Goal: Task Accomplishment & Management: Manage account settings

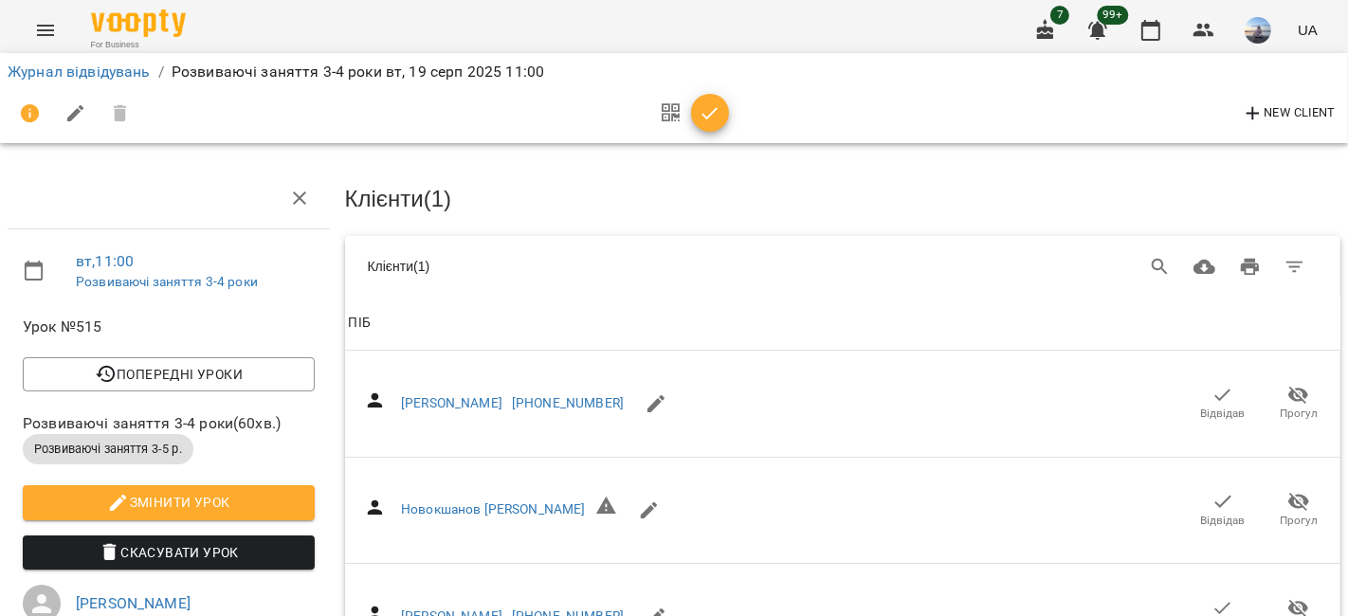
click at [713, 118] on icon "button" at bounding box center [710, 113] width 23 height 23
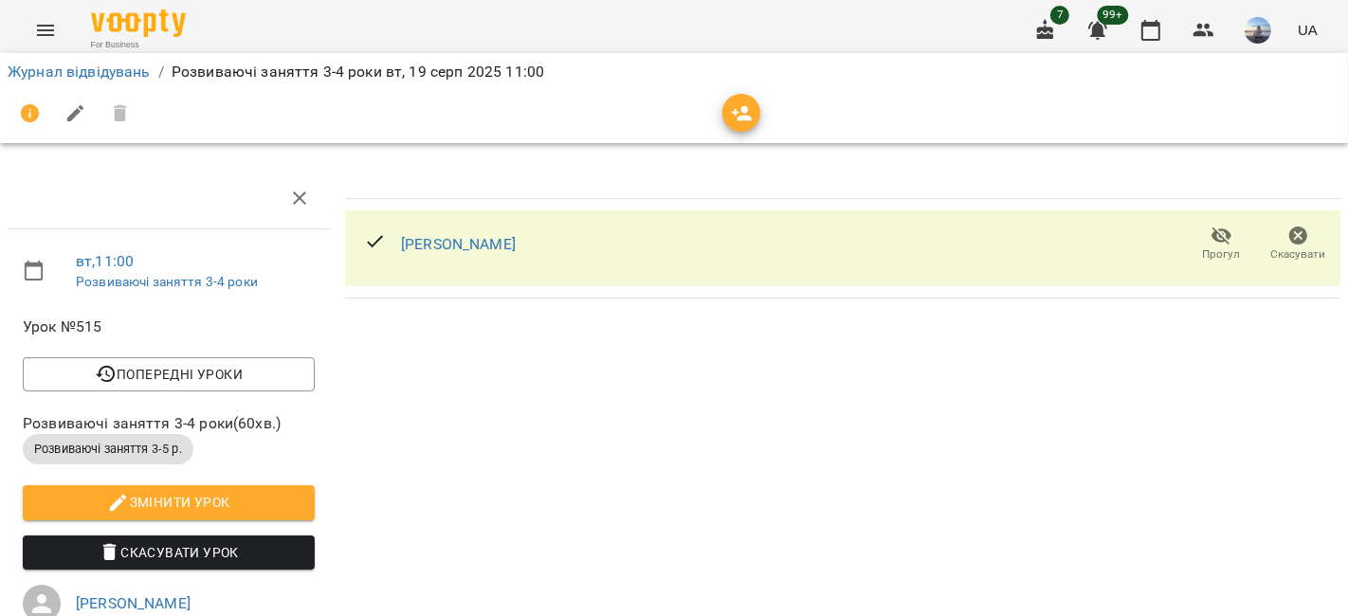
click at [732, 109] on icon "button" at bounding box center [742, 113] width 23 height 23
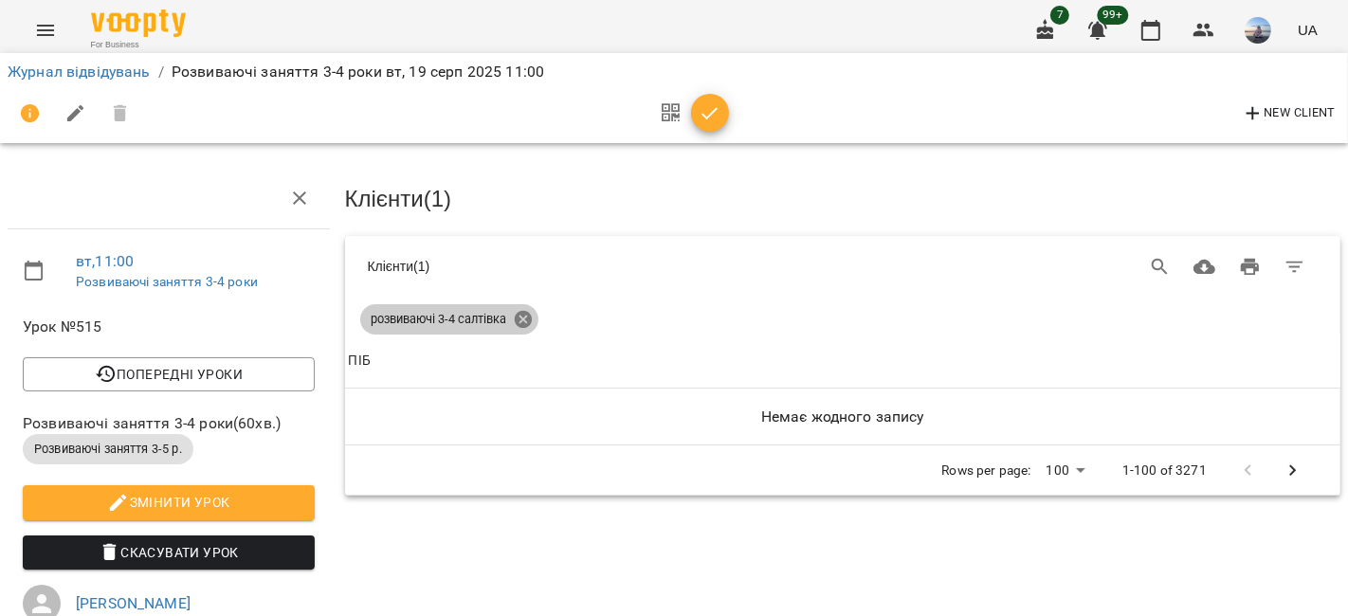
click at [523, 314] on icon at bounding box center [523, 319] width 21 height 21
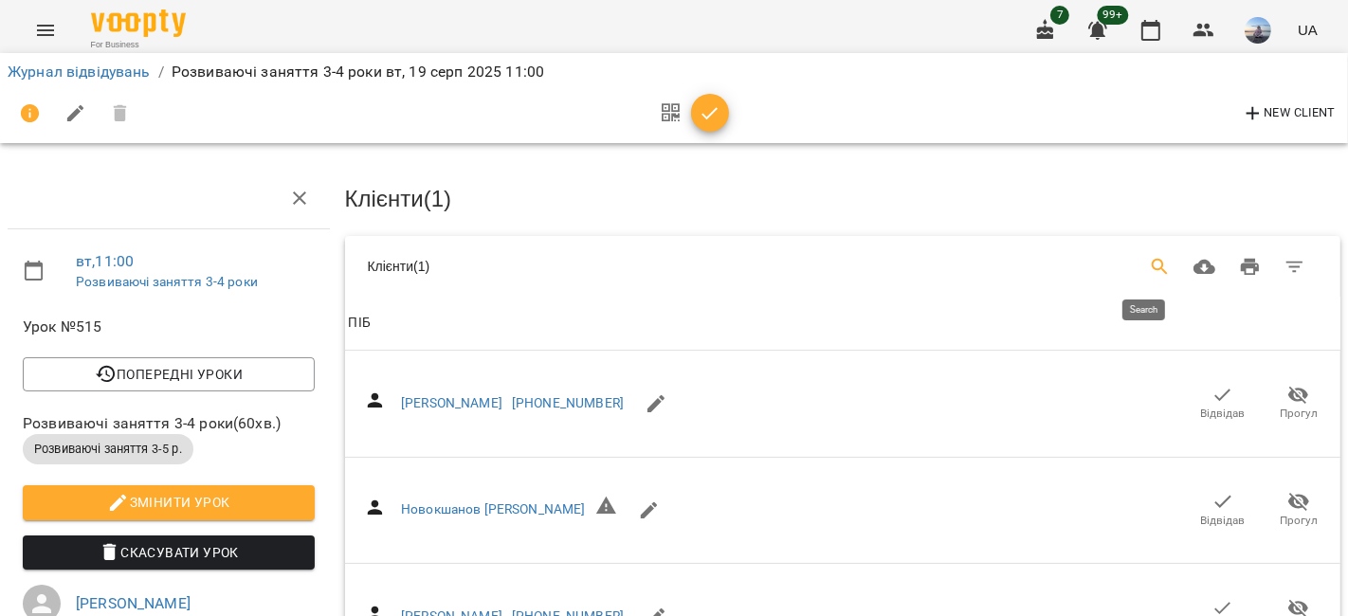
click at [1152, 259] on icon "Search" at bounding box center [1160, 267] width 16 height 16
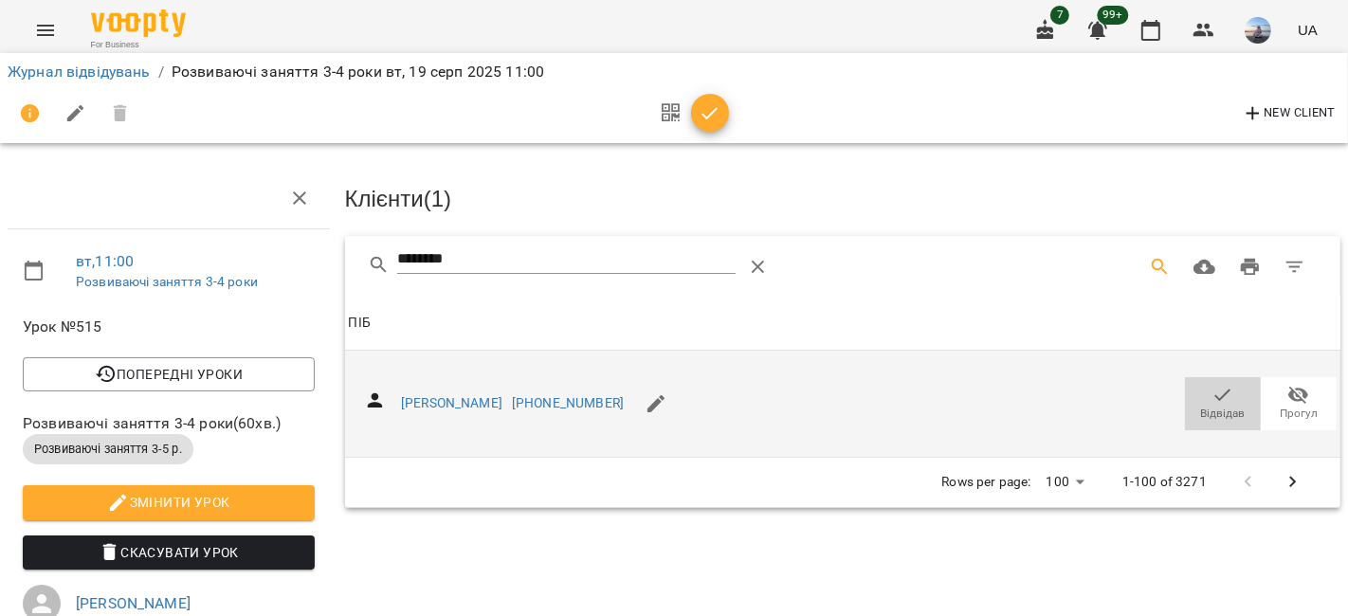
click at [1219, 393] on span "Відвідав" at bounding box center [1222, 403] width 53 height 38
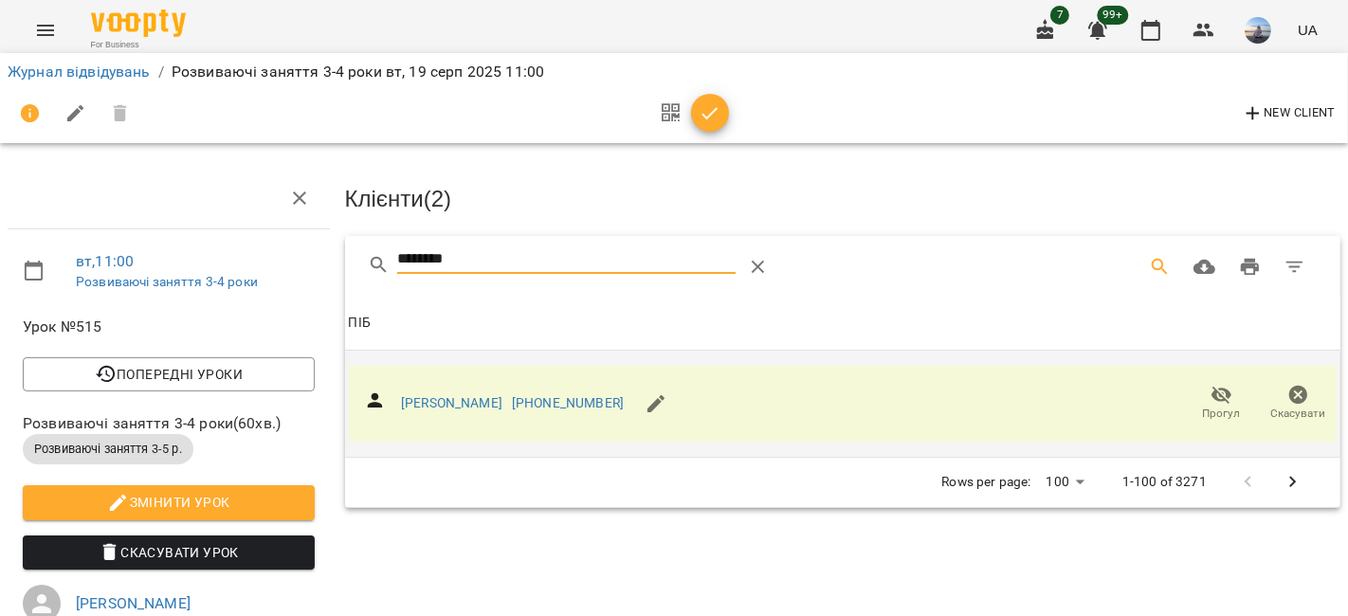
drag, startPoint x: 472, startPoint y: 257, endPoint x: 275, endPoint y: 263, distance: 197.3
click at [275, 263] on div "вт , 11:00 Розвиваючі заняття 3-4 роки Урок №515 Попередні уроки [DATE] 12:30 […" at bounding box center [673, 588] width 1363 height 1023
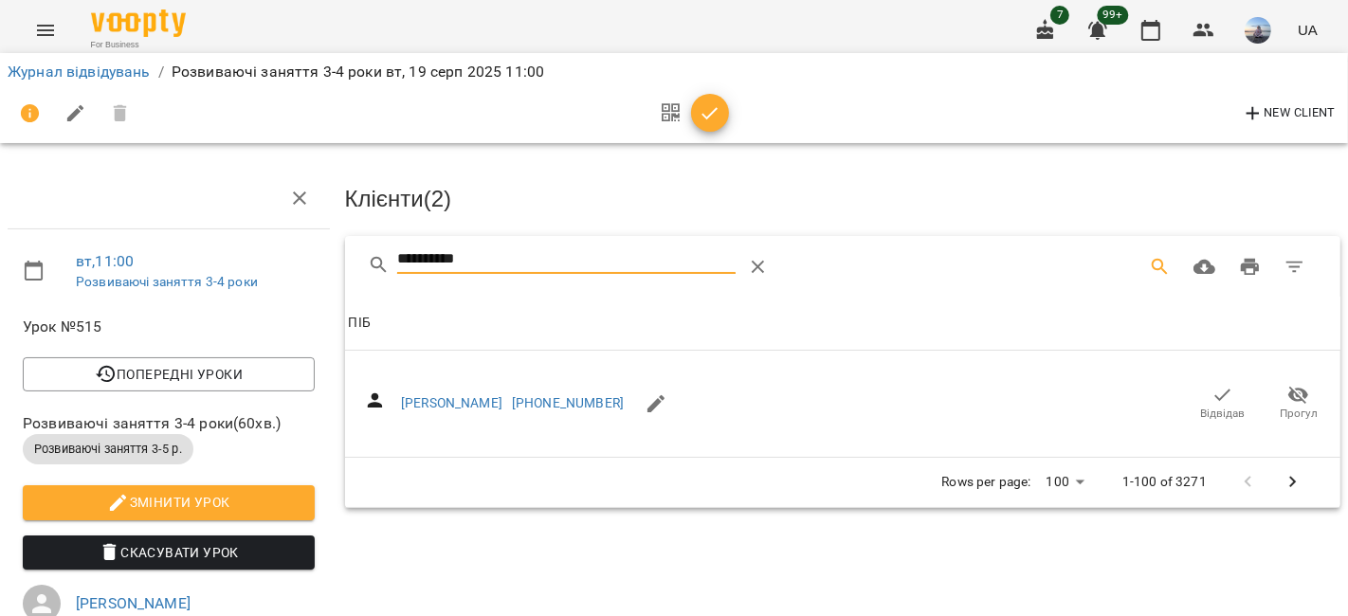
drag, startPoint x: 1215, startPoint y: 408, endPoint x: 750, endPoint y: 313, distance: 475.0
click at [1215, 408] on span "Відвідав" at bounding box center [1223, 414] width 45 height 16
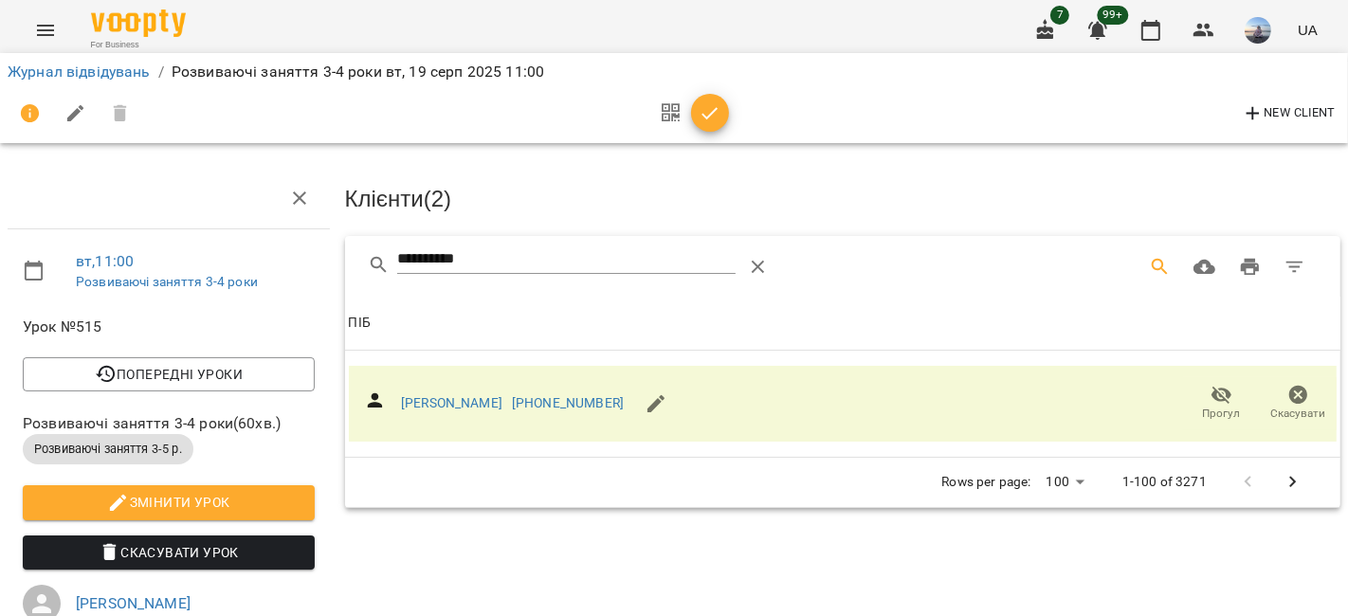
drag, startPoint x: 512, startPoint y: 250, endPoint x: 350, endPoint y: 252, distance: 162.1
click at [350, 252] on div "**********" at bounding box center [843, 266] width 996 height 61
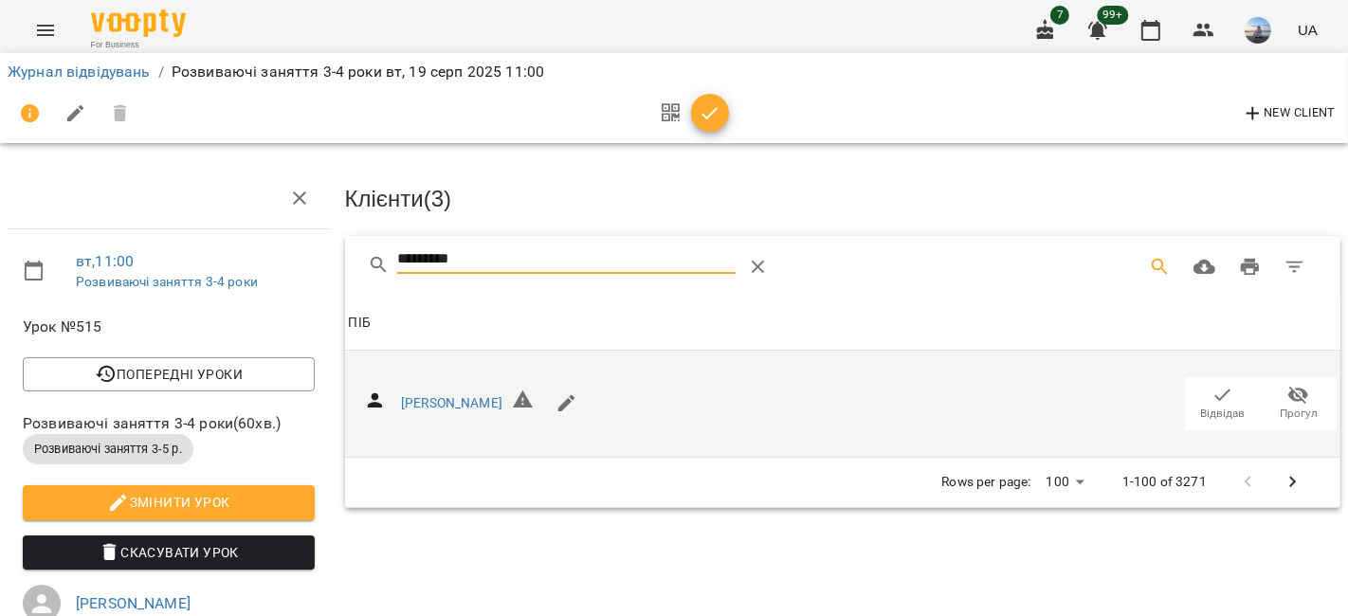
click at [1211, 393] on icon "button" at bounding box center [1222, 395] width 23 height 23
drag, startPoint x: 525, startPoint y: 260, endPoint x: 308, endPoint y: 260, distance: 217.1
click at [308, 260] on div "вт , 11:00 Розвиваючі заняття 3-4 роки Урок №515 Попередні уроки [DATE] 12:30 […" at bounding box center [673, 588] width 1363 height 1023
type input "**********"
click at [1201, 414] on span "Відвідав" at bounding box center [1223, 414] width 45 height 16
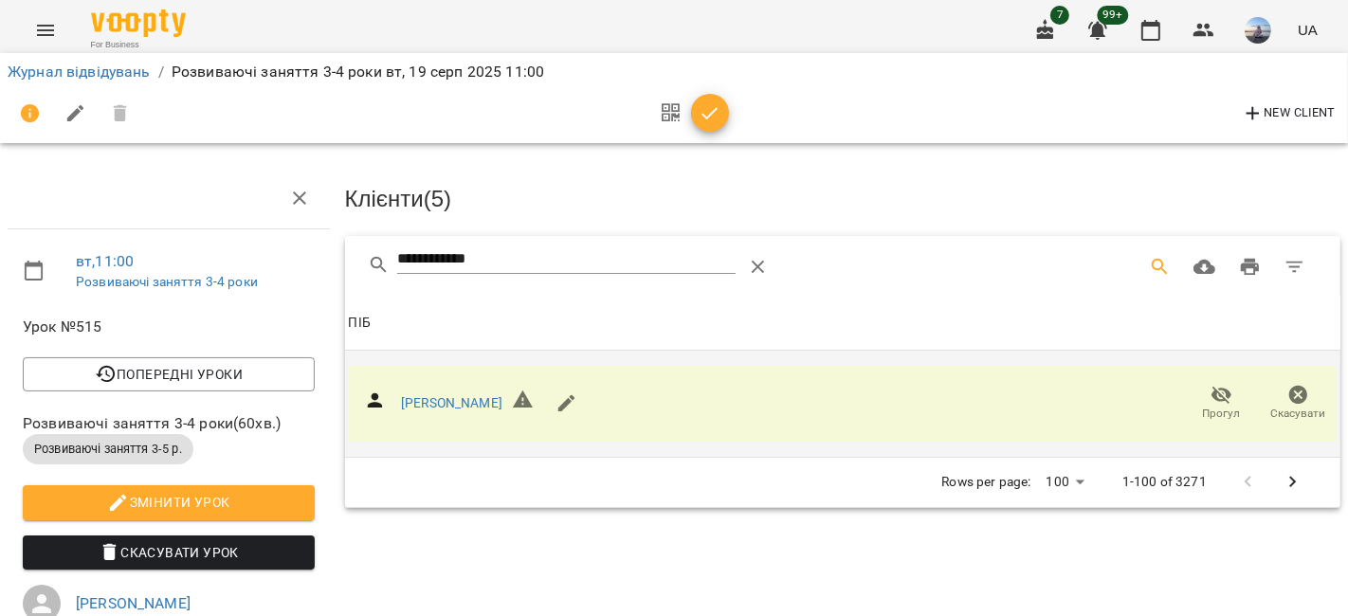
drag, startPoint x: 274, startPoint y: 256, endPoint x: 257, endPoint y: 259, distance: 17.3
click at [257, 259] on div "**********" at bounding box center [673, 588] width 1363 height 1023
click at [1256, 115] on icon "button" at bounding box center [1253, 113] width 23 height 23
select select "**"
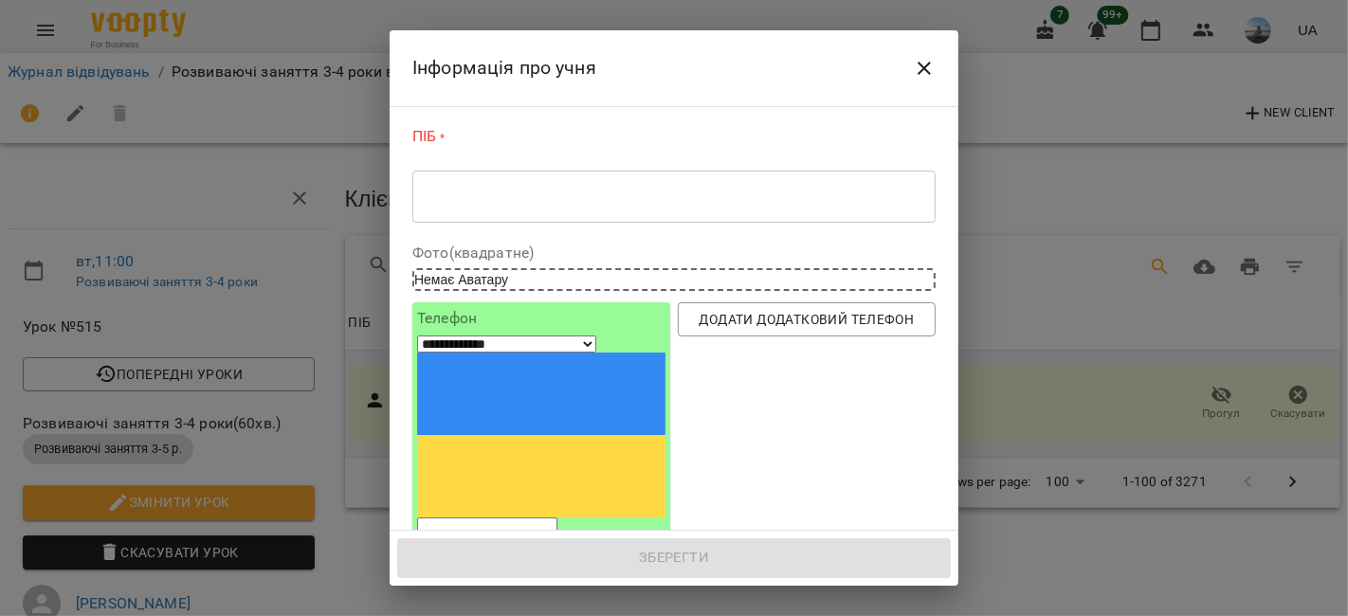
click at [544, 201] on textarea at bounding box center [674, 197] width 497 height 18
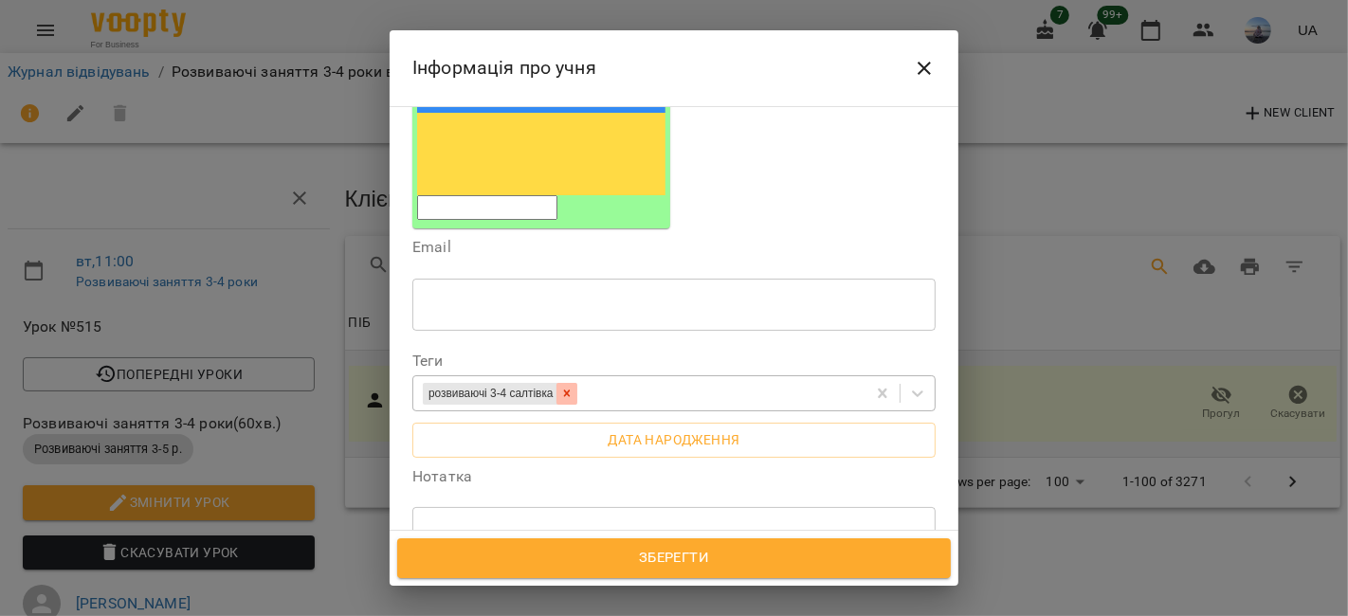
click at [570, 391] on icon at bounding box center [566, 394] width 7 height 7
type textarea "**********"
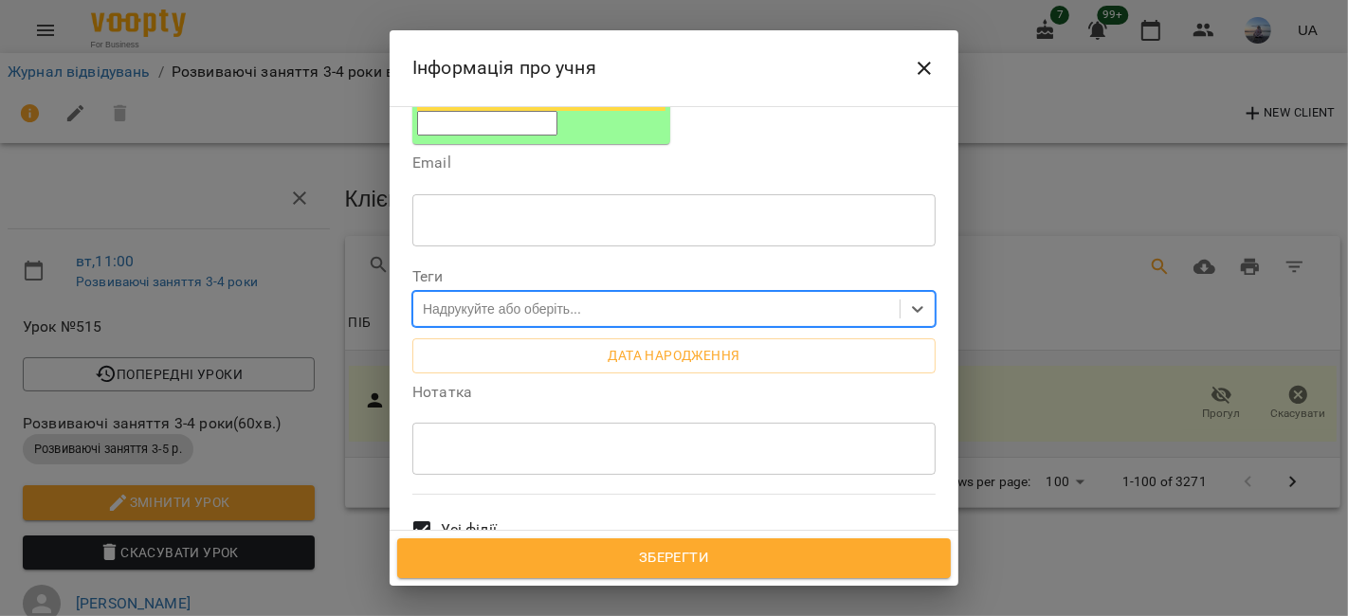
scroll to position [526, 0]
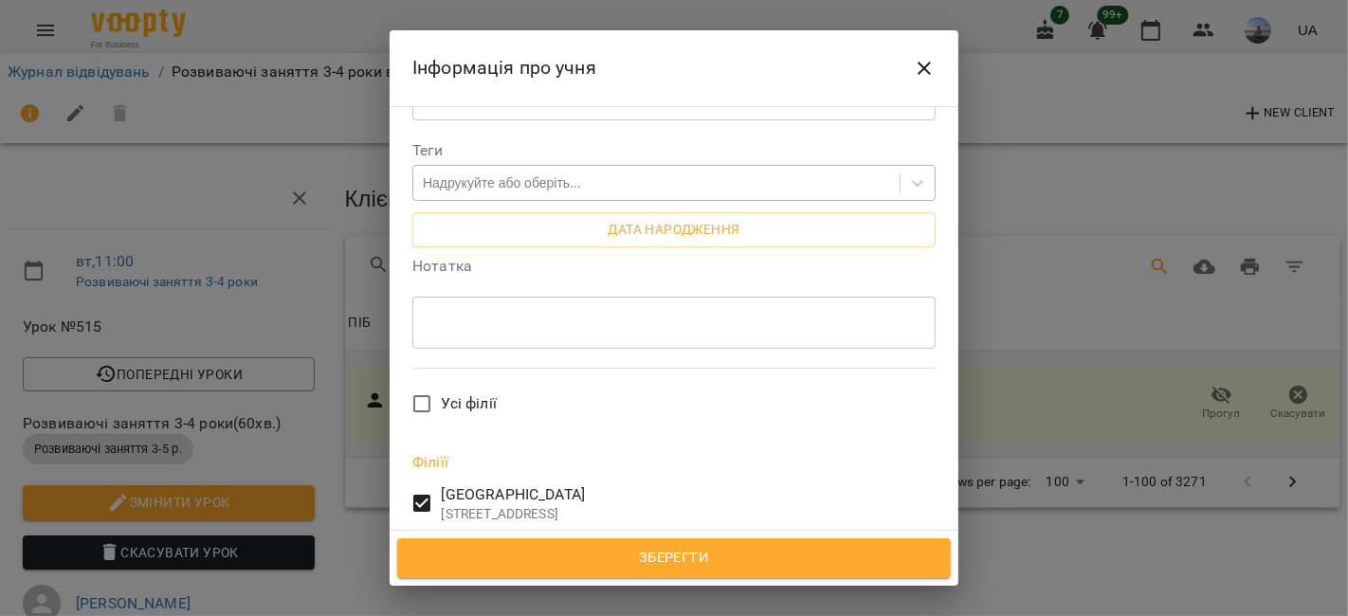
click at [597, 542] on button "Зберегти" at bounding box center [674, 558] width 554 height 40
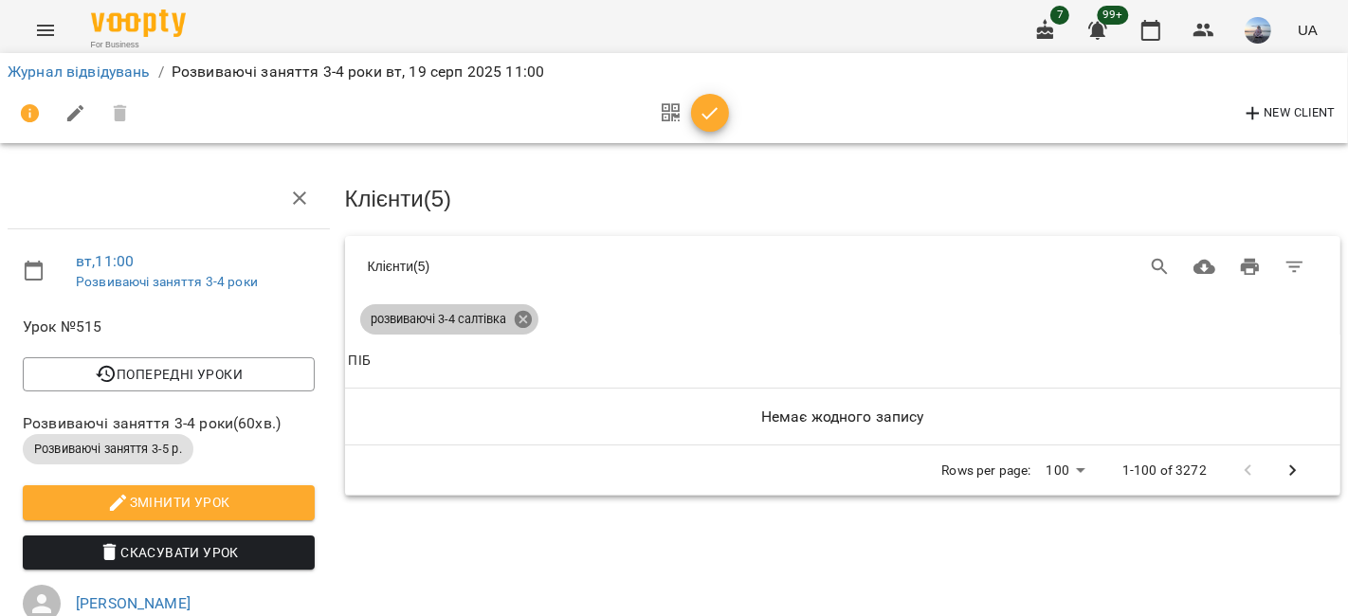
click at [522, 322] on icon at bounding box center [522, 319] width 17 height 17
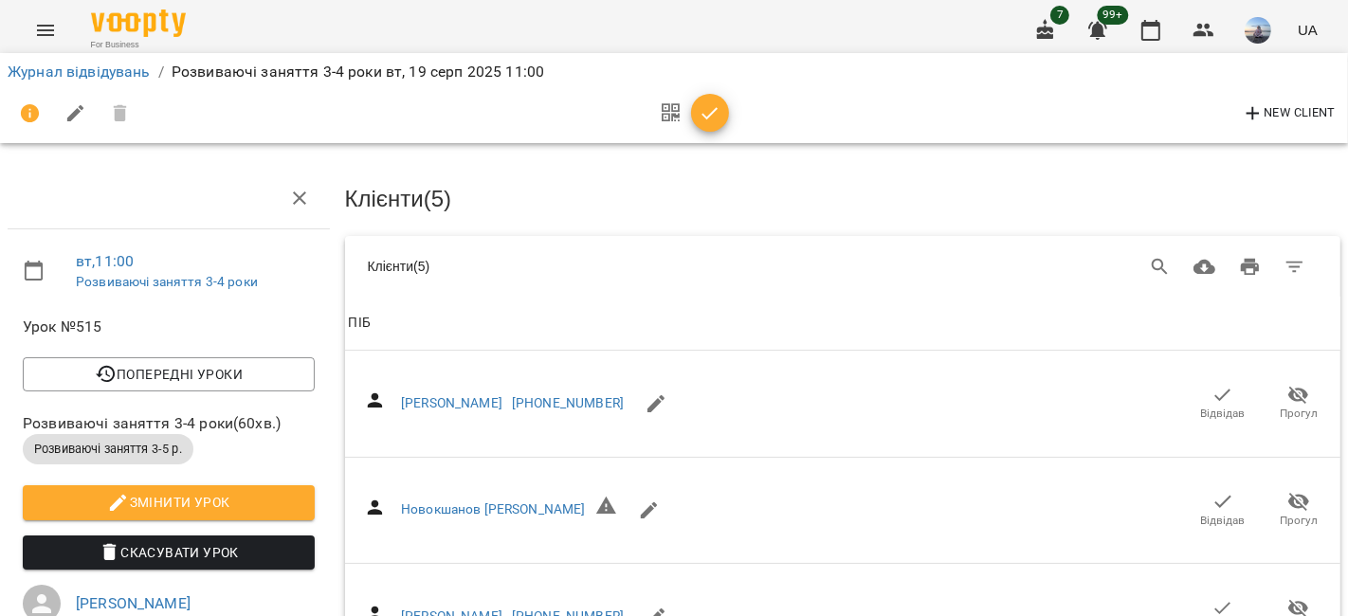
click at [1114, 257] on div "Table Toolbar" at bounding box center [1050, 268] width 535 height 46
click at [1149, 260] on icon "Search" at bounding box center [1160, 267] width 23 height 23
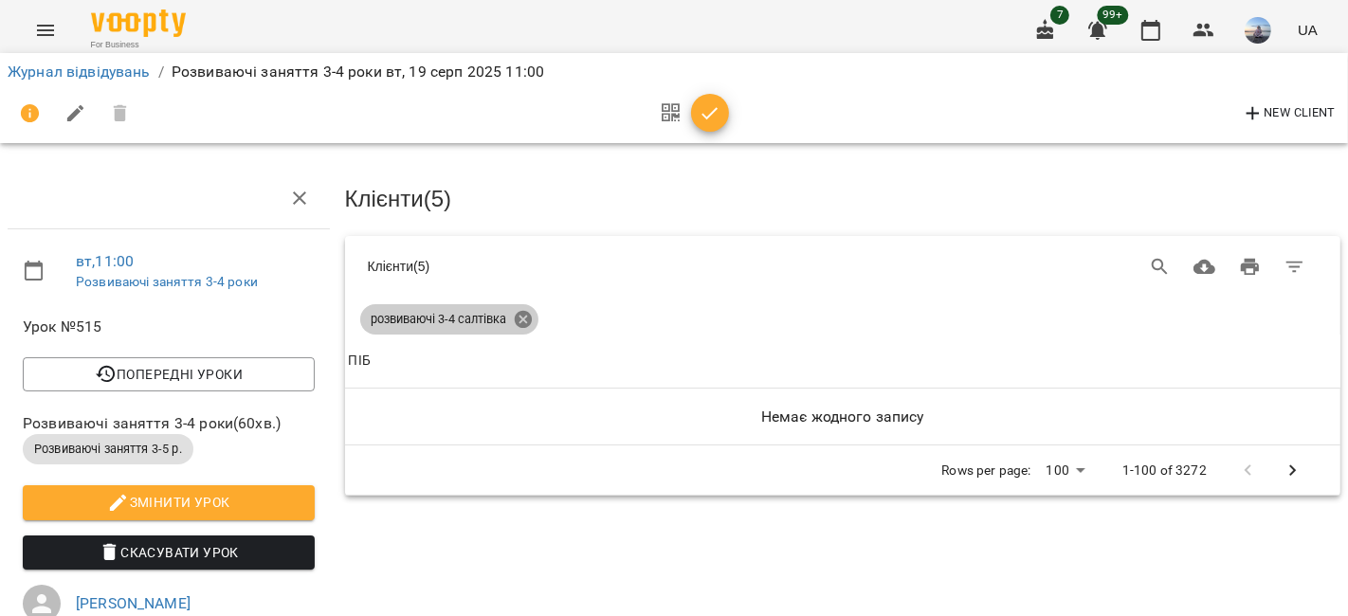
click at [518, 324] on icon at bounding box center [522, 319] width 17 height 17
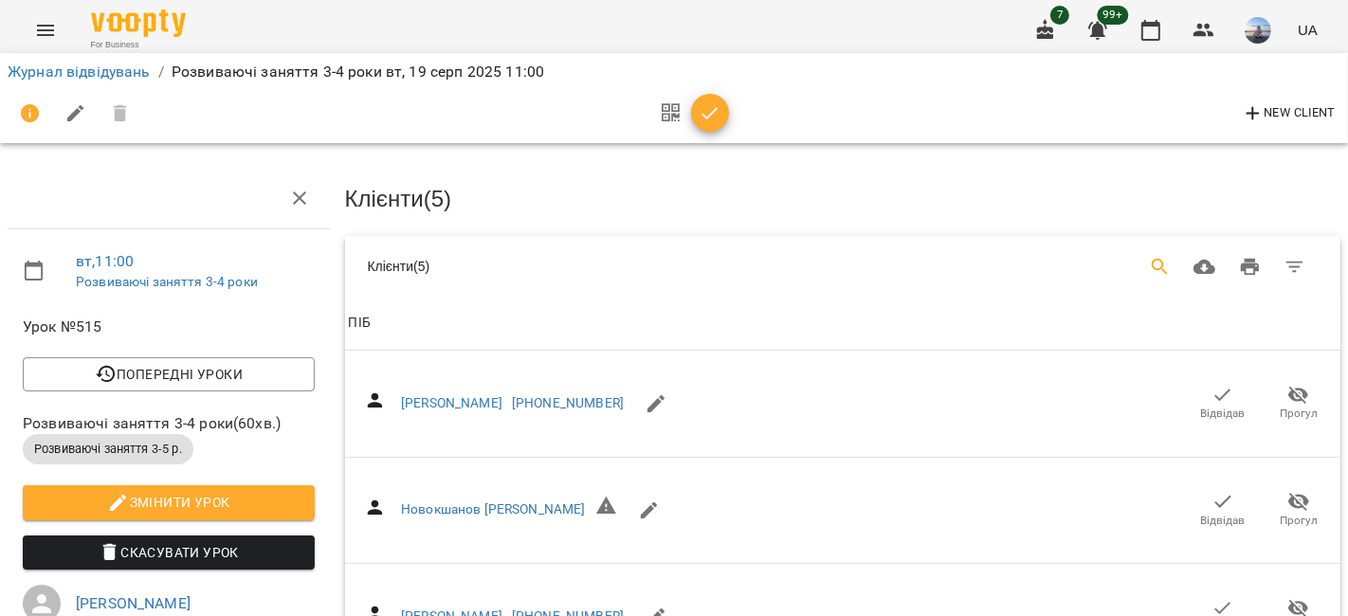
click at [1149, 260] on icon "Search" at bounding box center [1160, 267] width 23 height 23
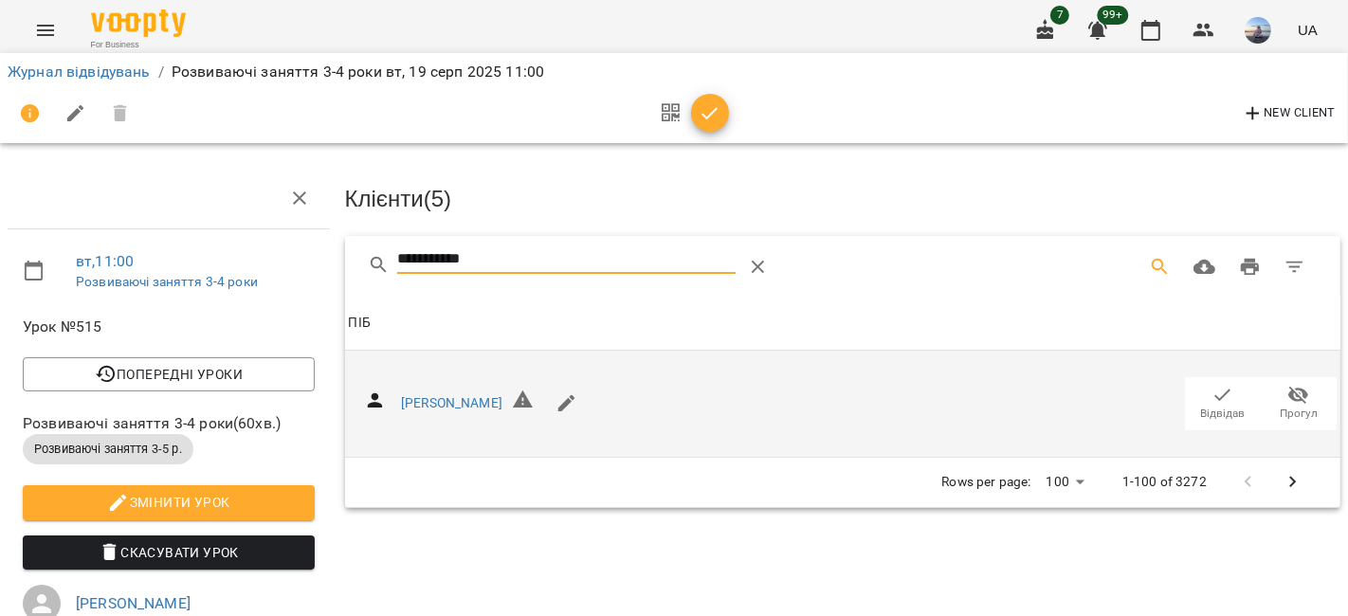
type input "**********"
drag, startPoint x: 1212, startPoint y: 402, endPoint x: 1150, endPoint y: 400, distance: 62.6
click at [1212, 402] on span "Відвідав" at bounding box center [1222, 403] width 53 height 38
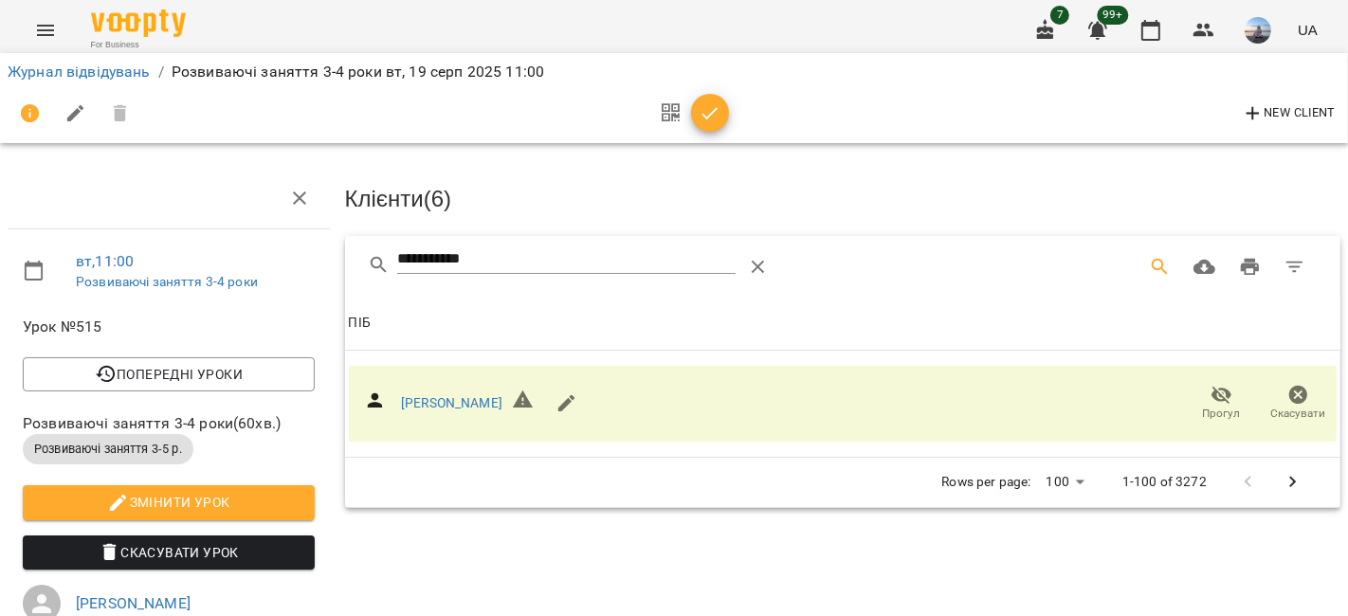
click at [718, 118] on icon "button" at bounding box center [710, 113] width 23 height 23
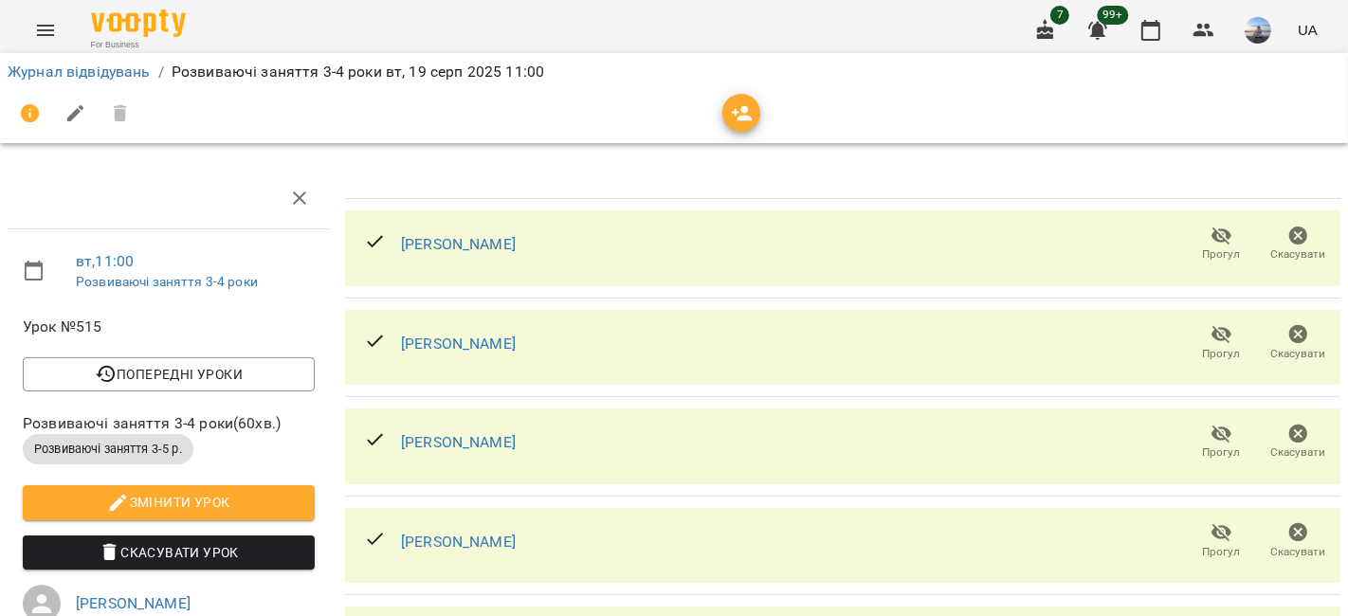
click at [140, 61] on li "Журнал відвідувань" at bounding box center [79, 72] width 143 height 23
click at [137, 66] on link "Журнал відвідувань" at bounding box center [79, 72] width 143 height 18
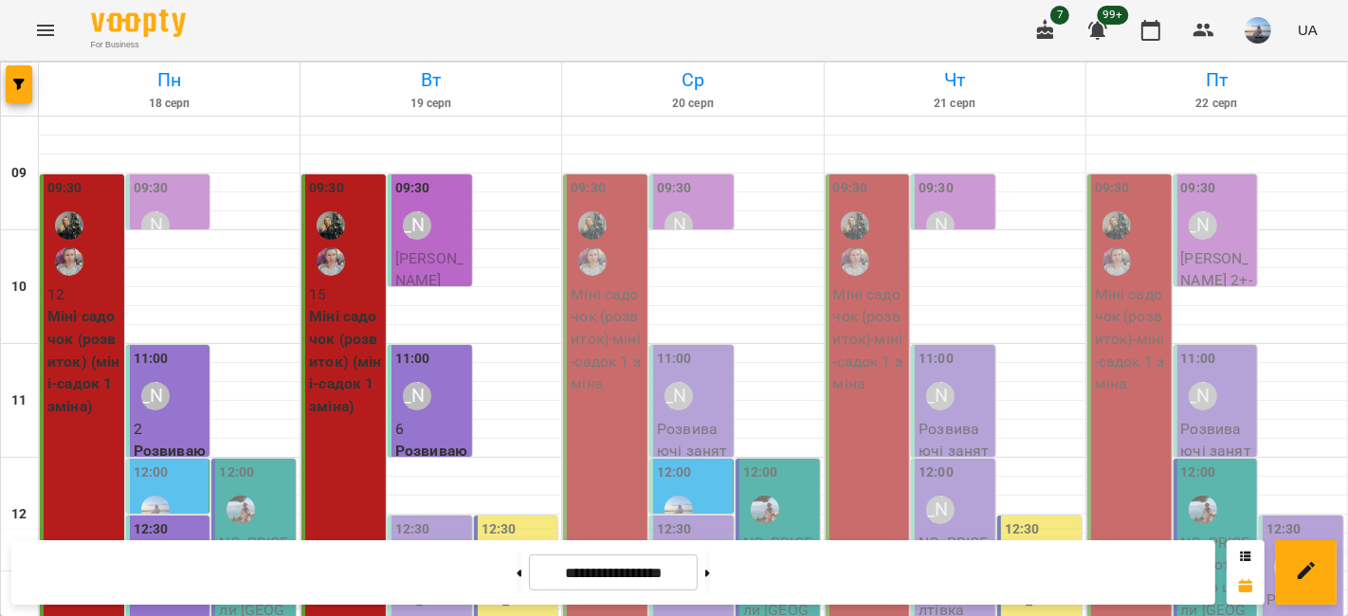
scroll to position [210, 0]
click at [446, 519] on div "12:30 Шевченко Катерина" at bounding box center [431, 553] width 73 height 69
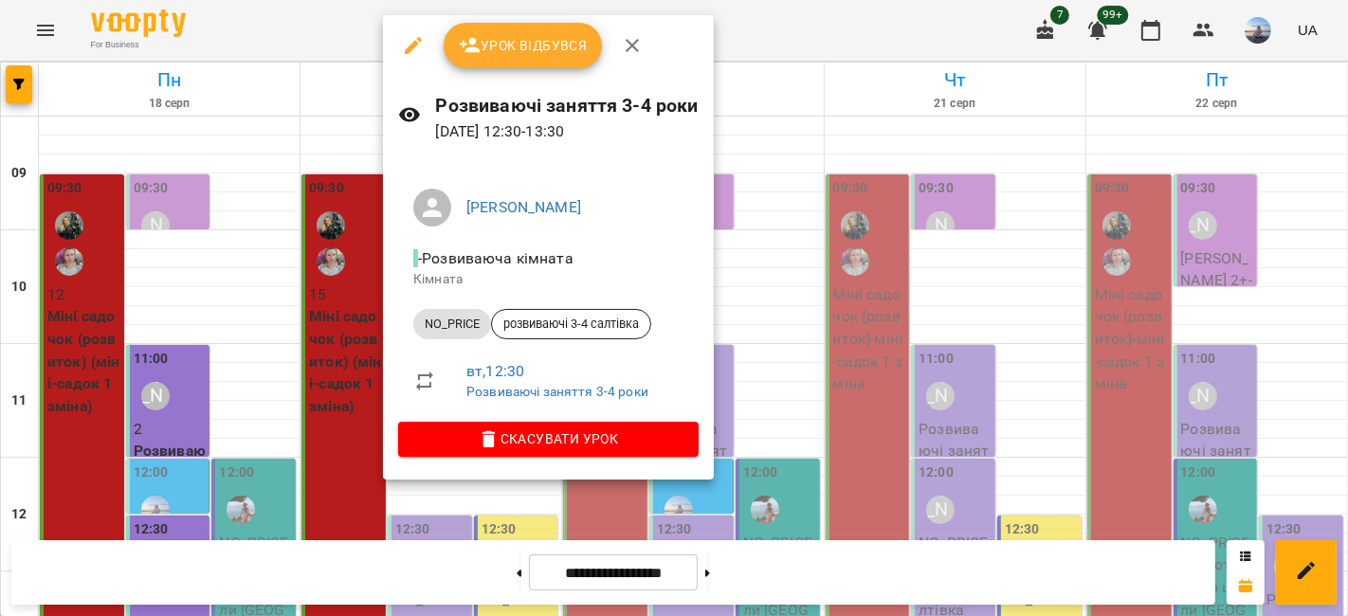
click at [503, 54] on span "Урок відбувся" at bounding box center [523, 45] width 129 height 23
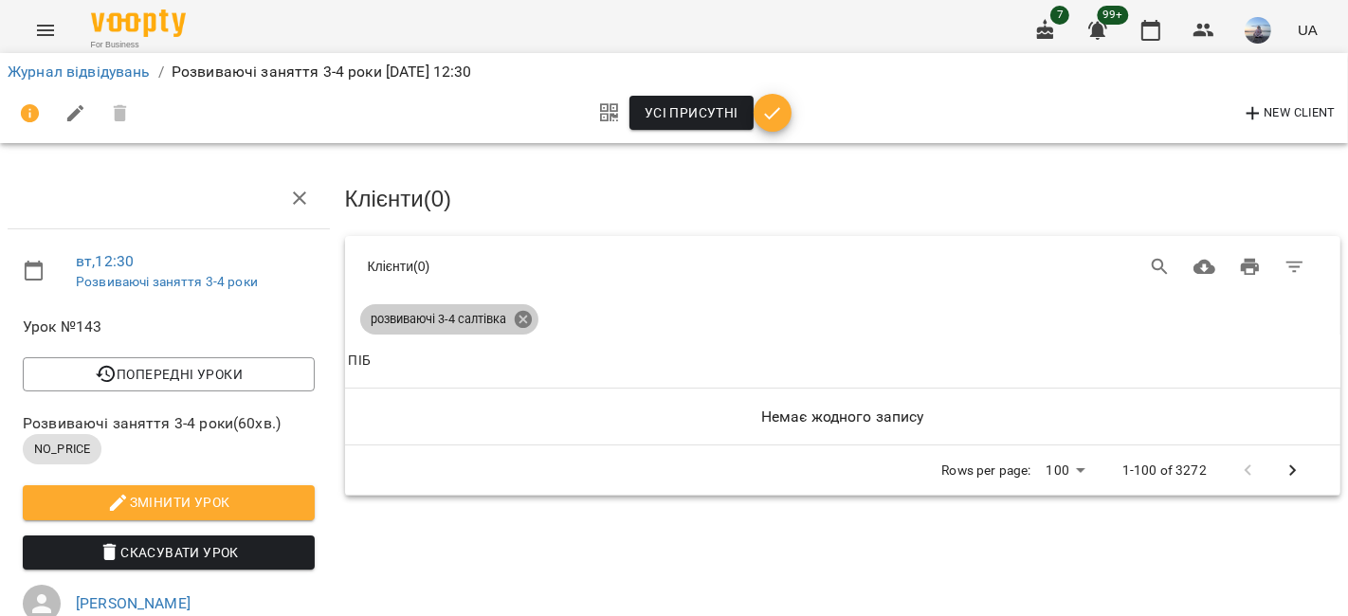
click at [525, 319] on icon at bounding box center [522, 319] width 17 height 17
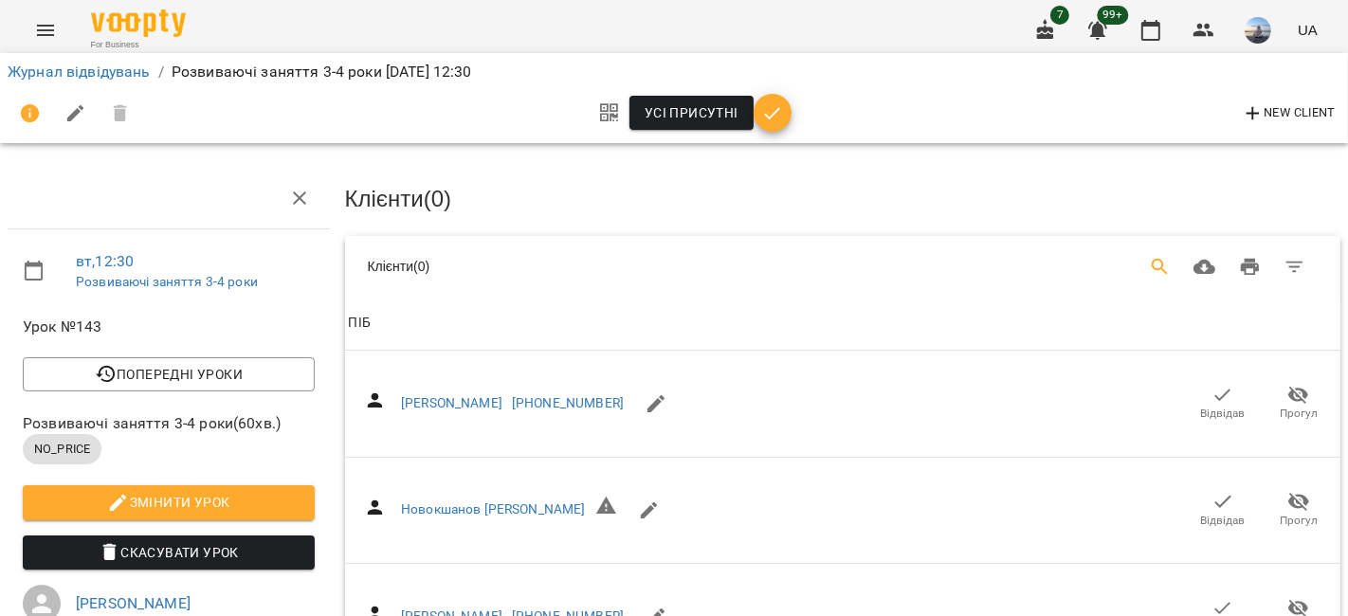
click at [1156, 264] on button "Search" at bounding box center [1161, 268] width 46 height 46
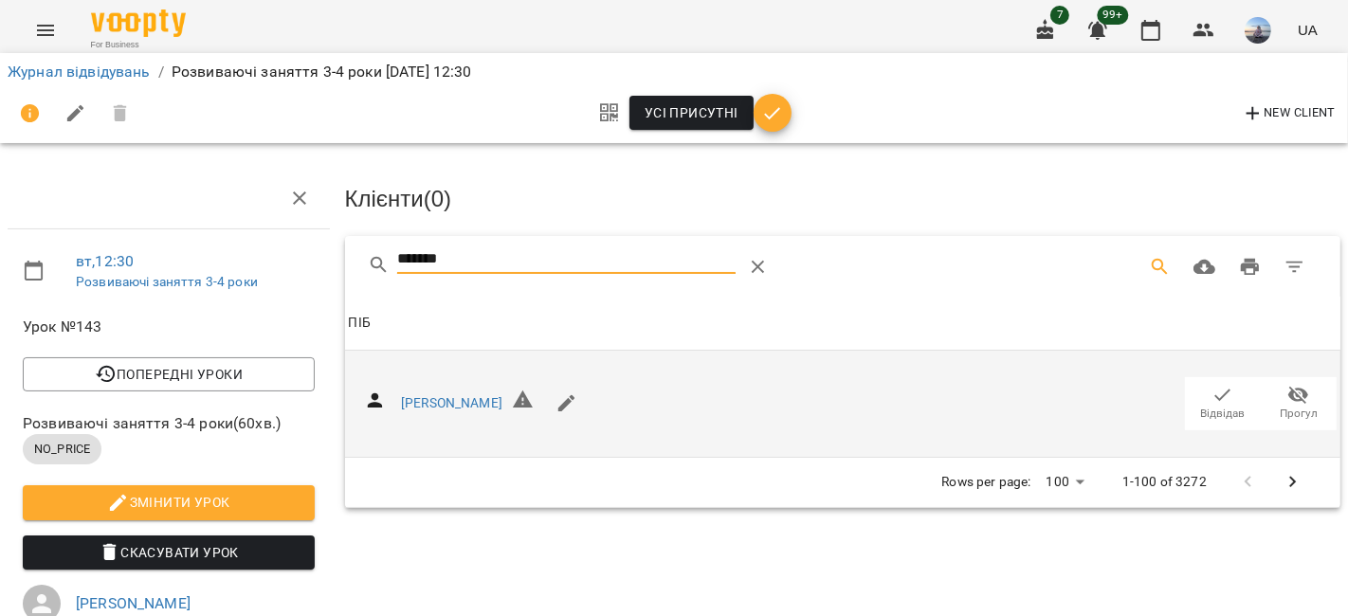
type input "******"
click at [1214, 399] on icon "button" at bounding box center [1222, 395] width 23 height 23
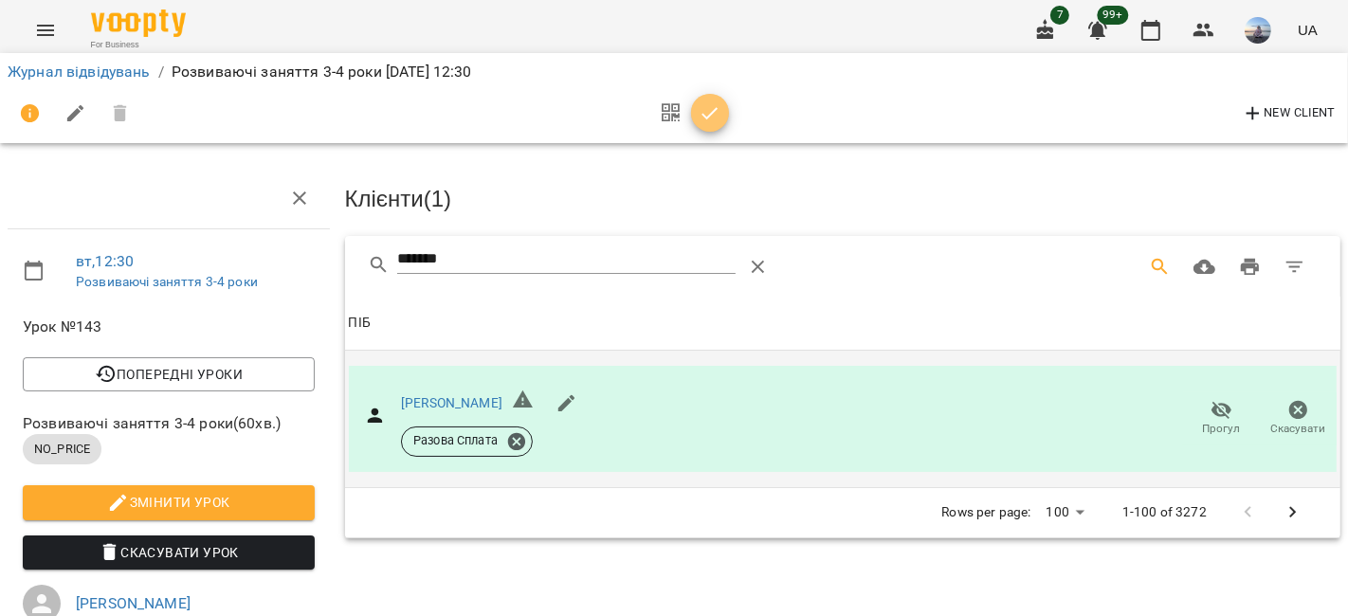
click at [715, 110] on icon "button" at bounding box center [710, 113] width 16 height 12
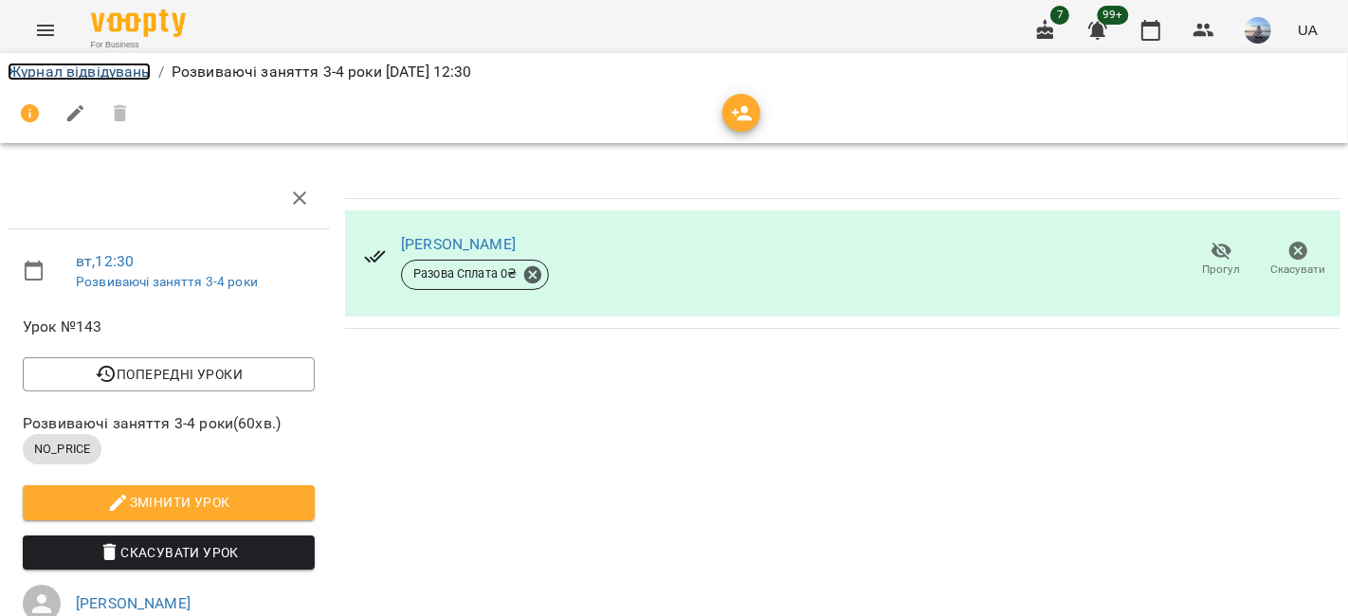
click at [135, 70] on link "Журнал відвідувань" at bounding box center [79, 72] width 143 height 18
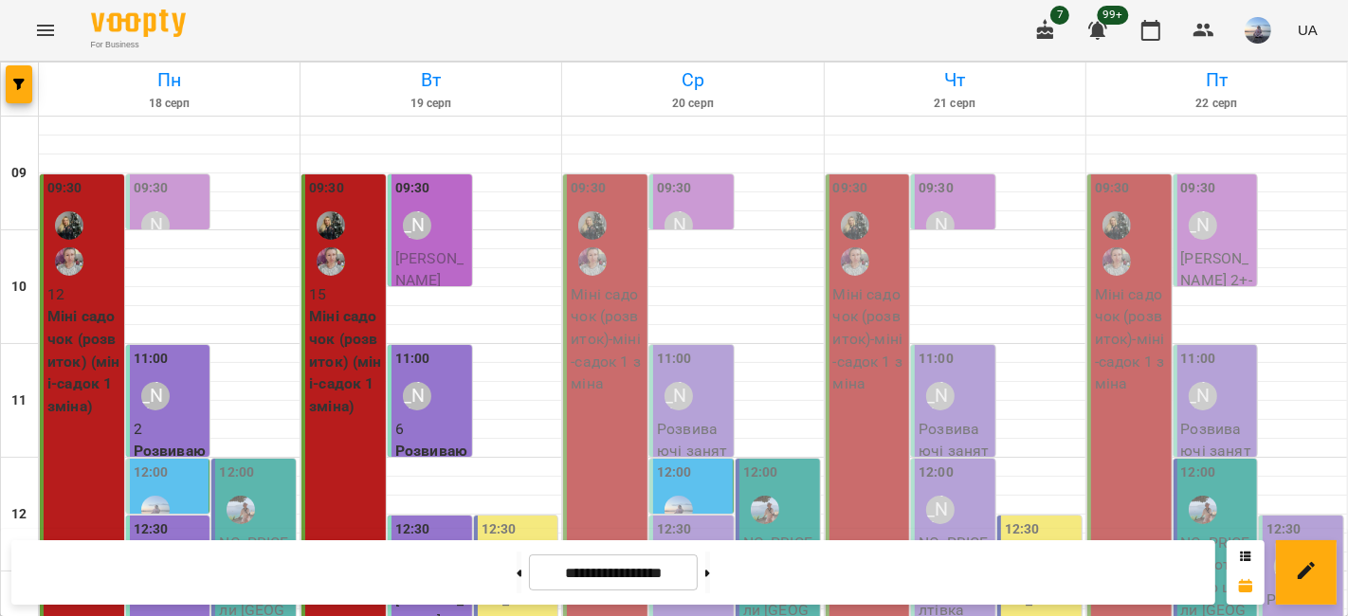
scroll to position [105, 0]
